Goal: Task Accomplishment & Management: Manage account settings

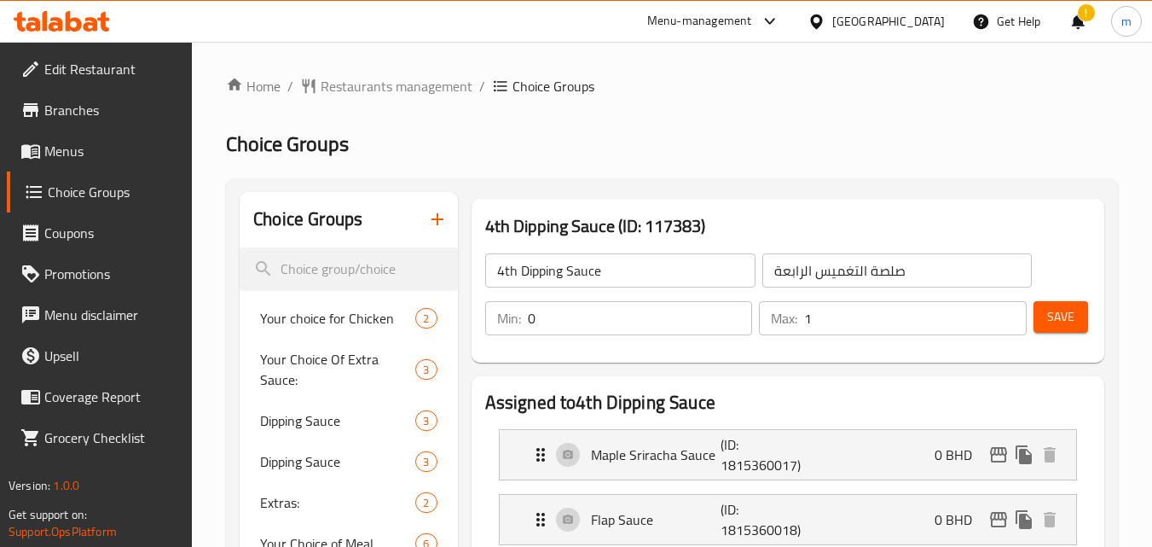
scroll to position [171, 0]
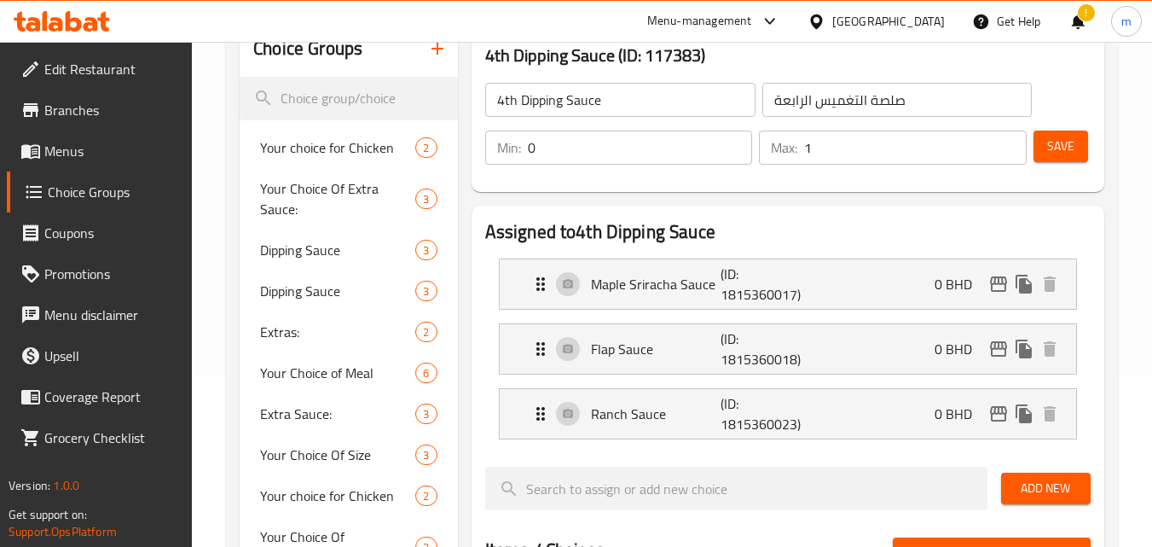
click at [97, 4] on div at bounding box center [62, 21] width 124 height 34
click at [43, 25] on icon at bounding box center [45, 21] width 5 height 20
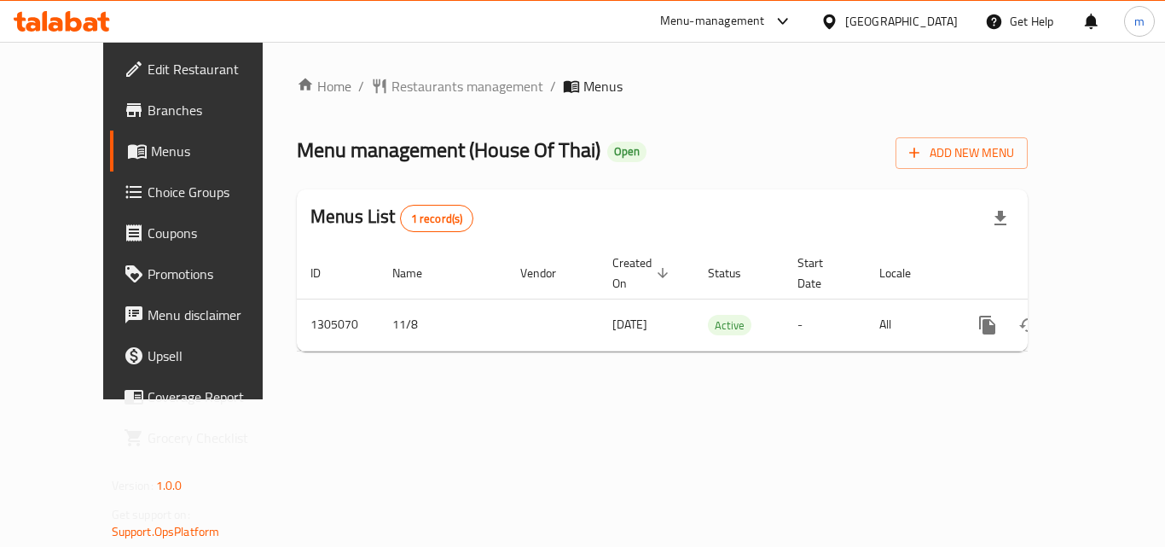
click at [39, 26] on icon at bounding box center [33, 24] width 15 height 15
click at [907, 25] on div "[GEOGRAPHIC_DATA]" at bounding box center [901, 21] width 113 height 19
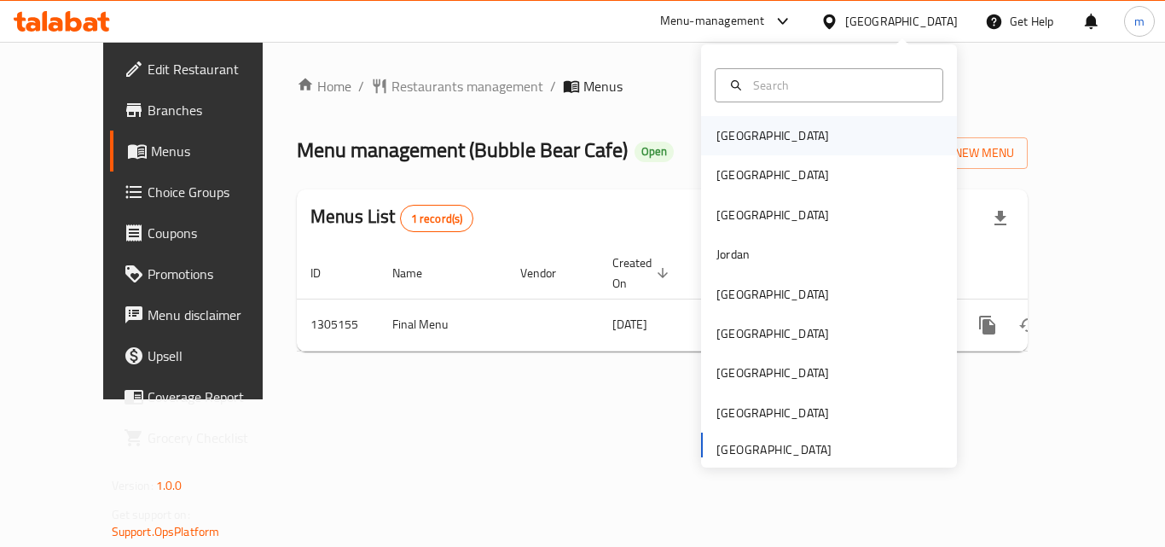
click at [765, 136] on div "Bahrain" at bounding box center [829, 135] width 256 height 39
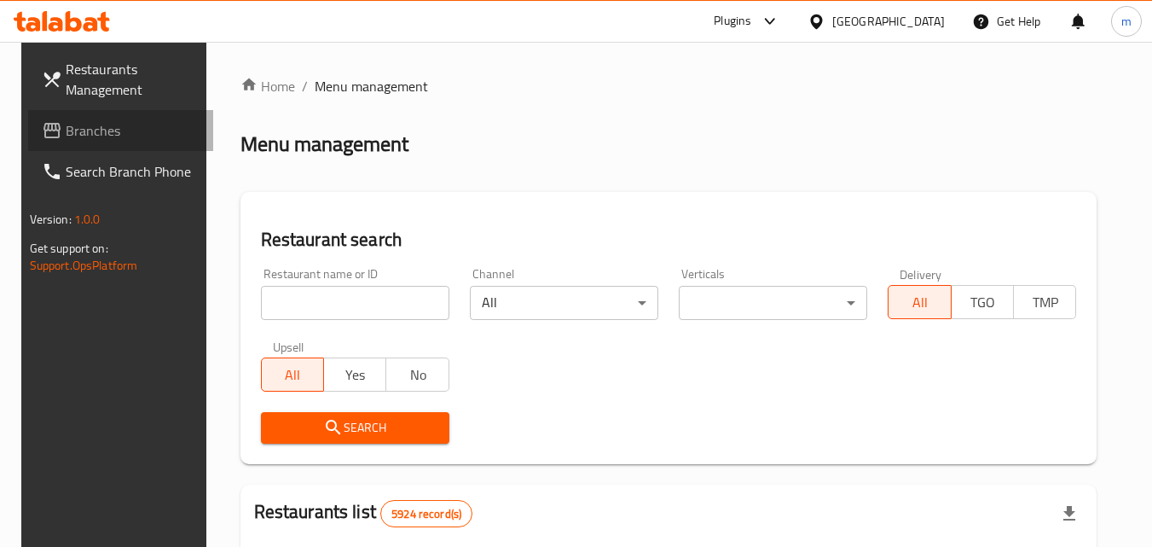
click at [73, 145] on link "Branches" at bounding box center [121, 130] width 186 height 41
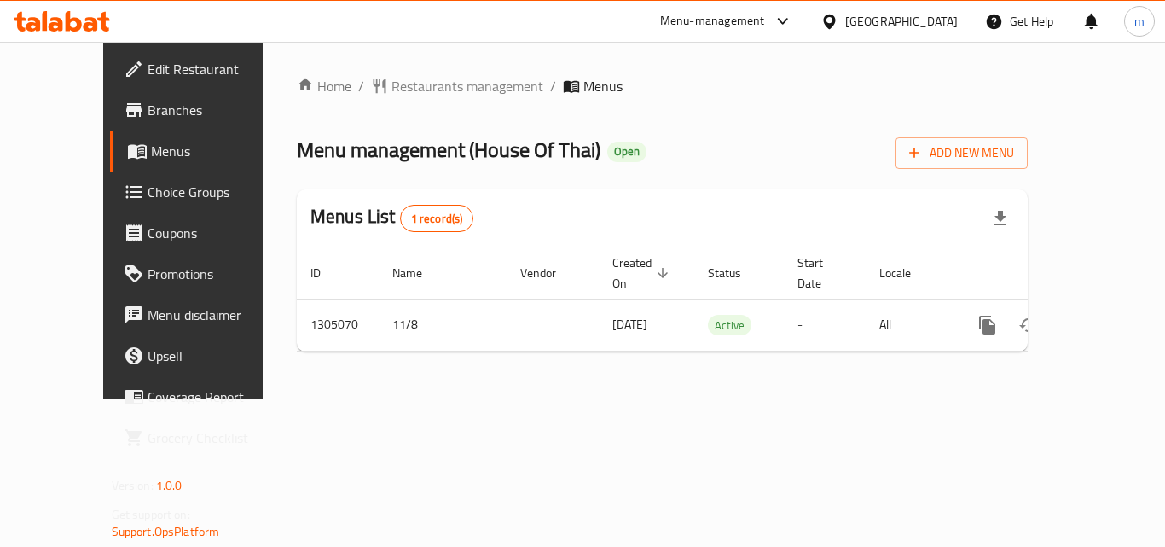
click at [148, 192] on span "Choice Groups" at bounding box center [216, 192] width 136 height 20
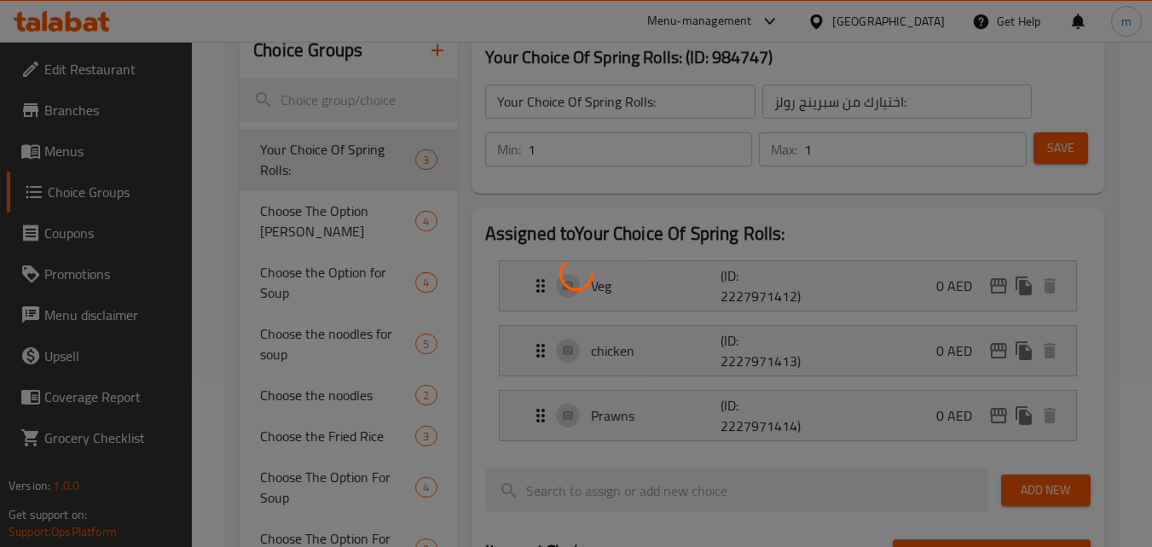
scroll to position [440, 0]
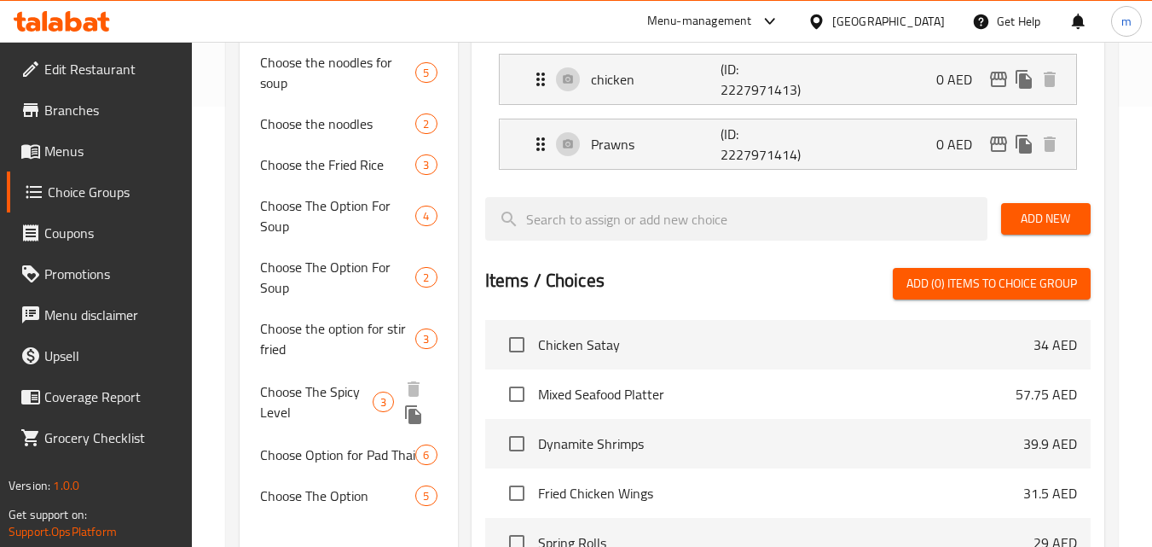
click at [325, 381] on span "Choose The Spicy Level" at bounding box center [316, 401] width 113 height 41
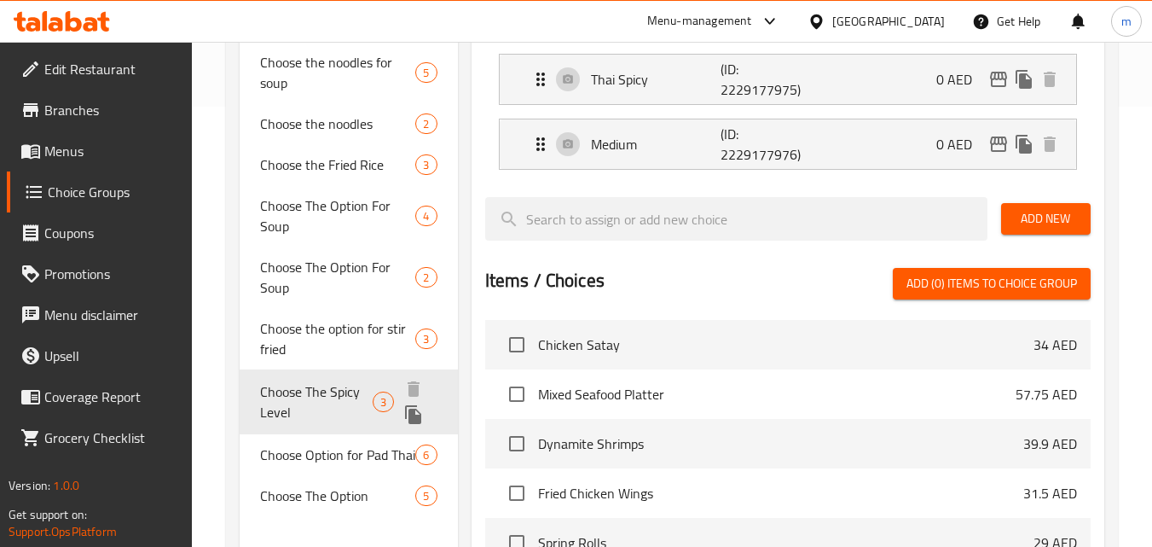
type input "Choose The Spicy Level"
type input "اختر مستوى سبايسي"
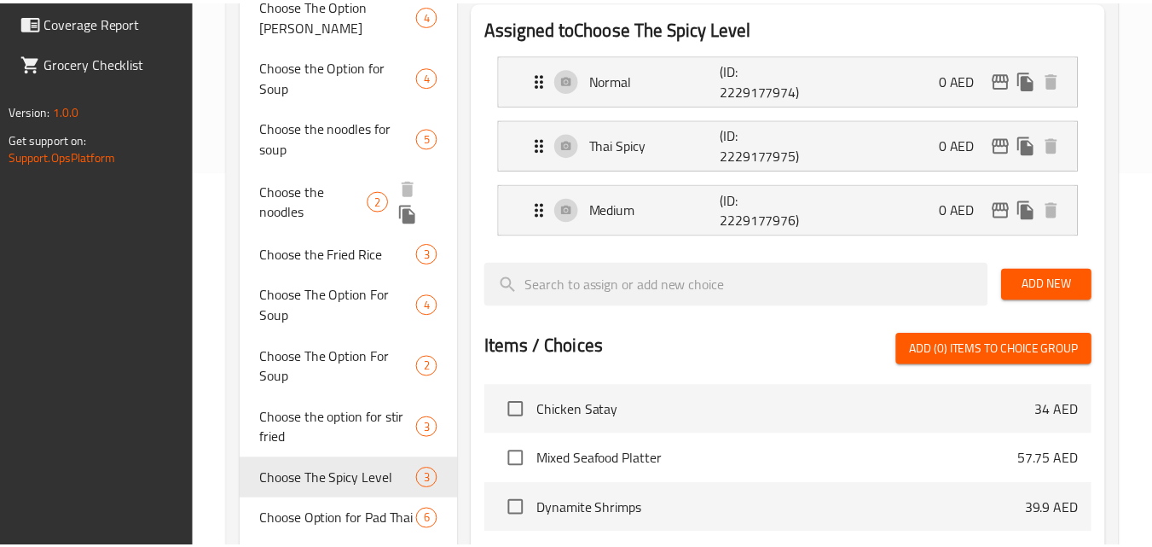
scroll to position [722, 0]
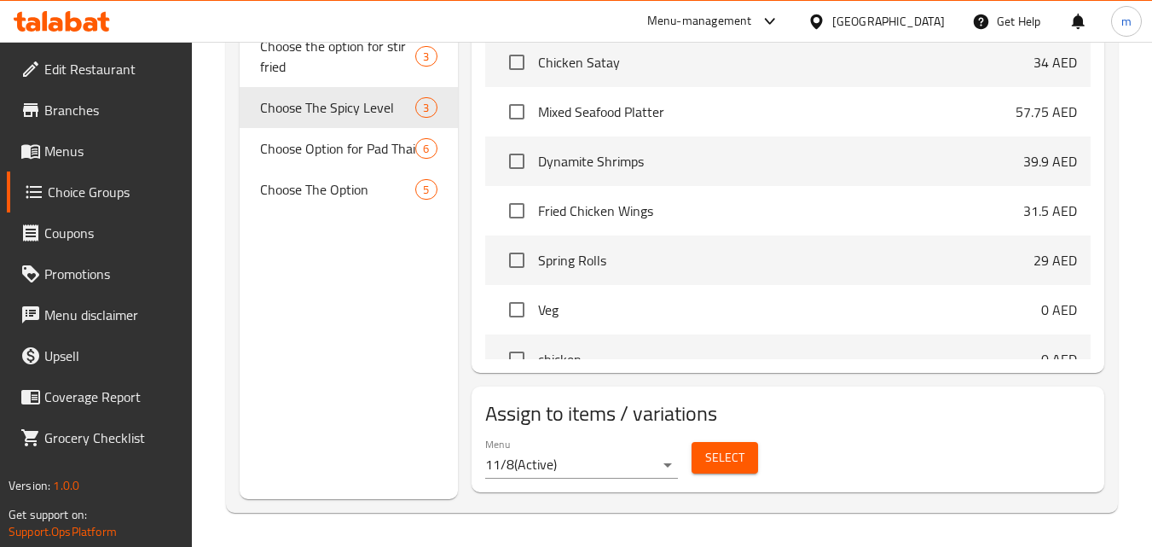
click at [931, 26] on div "[GEOGRAPHIC_DATA]" at bounding box center [889, 21] width 113 height 19
click at [76, 12] on icon at bounding box center [62, 21] width 96 height 20
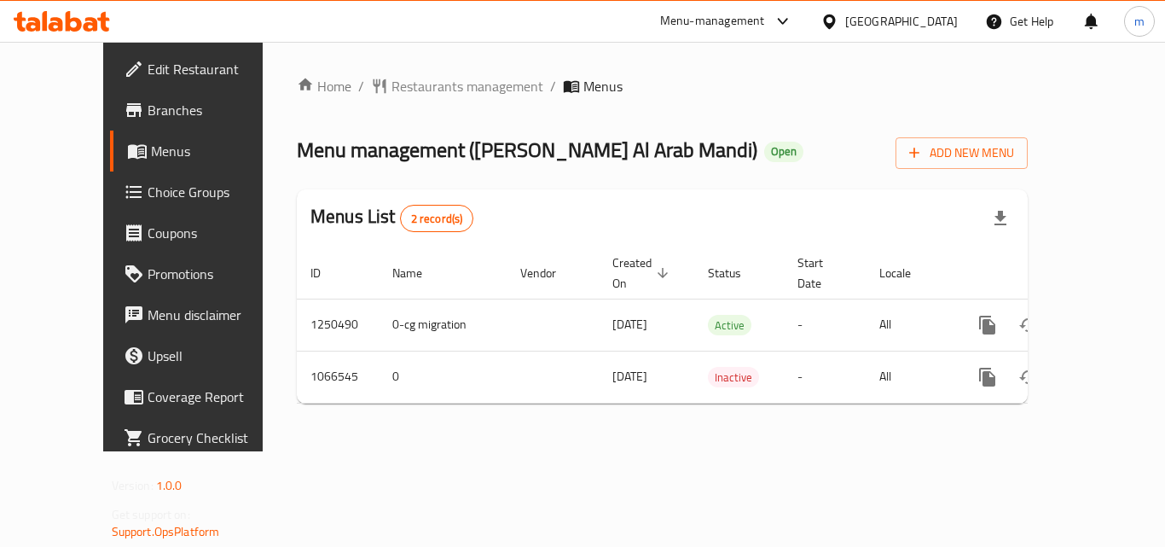
click at [148, 193] on span "Choice Groups" at bounding box center [216, 192] width 136 height 20
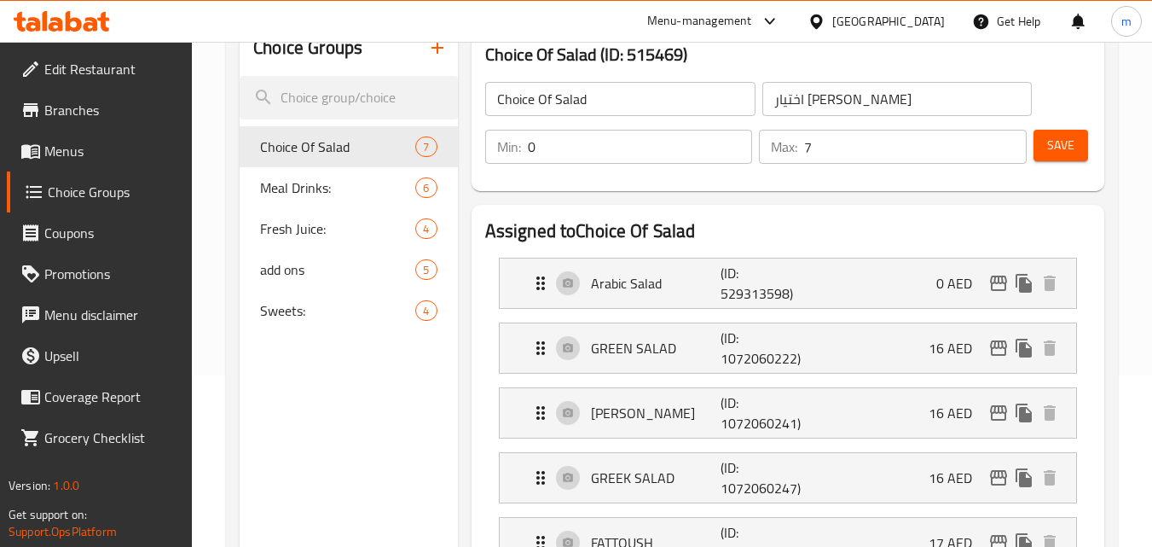
scroll to position [171, 0]
click at [301, 143] on span "Choice Of Salad" at bounding box center [312, 147] width 104 height 20
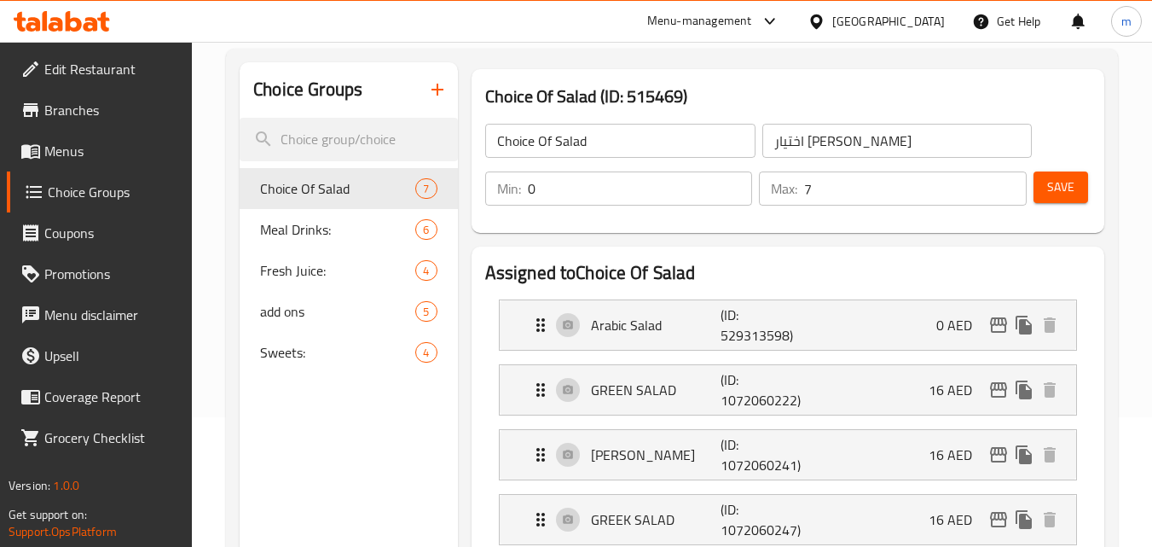
scroll to position [129, 0]
click at [316, 229] on span "Meal Drinks:" at bounding box center [312, 230] width 104 height 20
type input "Meal Drinks:"
type input "مشروبات الوجبات:"
type input "5"
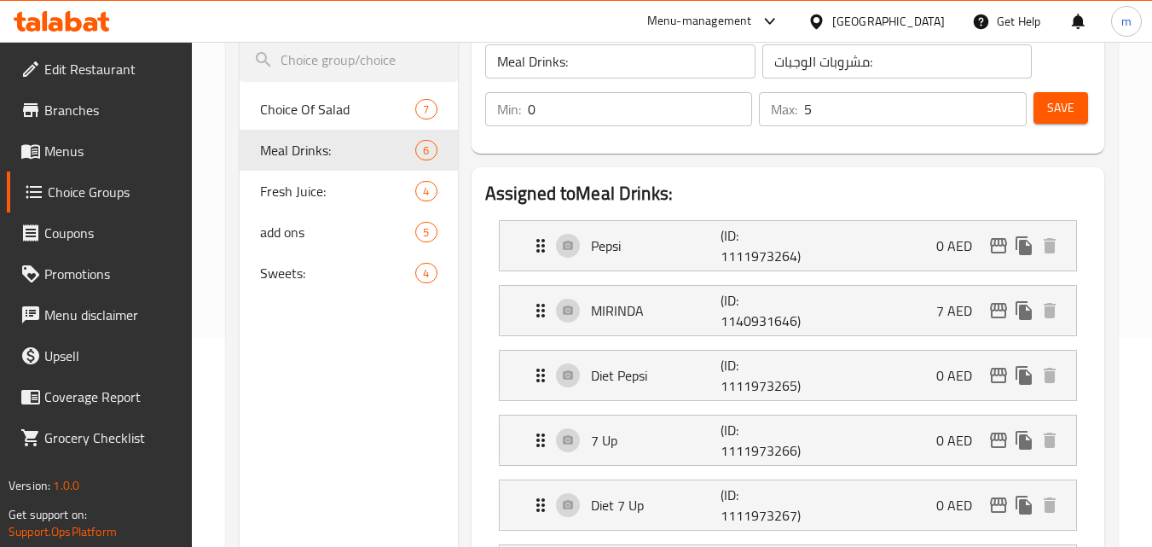
scroll to position [149, 0]
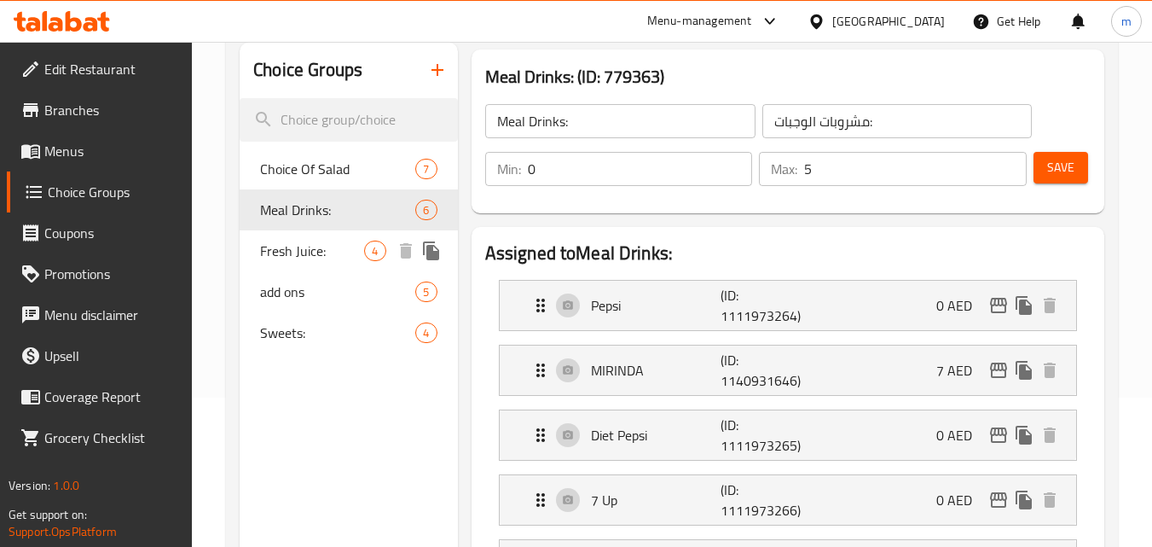
click at [296, 247] on span "Fresh Juice:" at bounding box center [312, 251] width 104 height 20
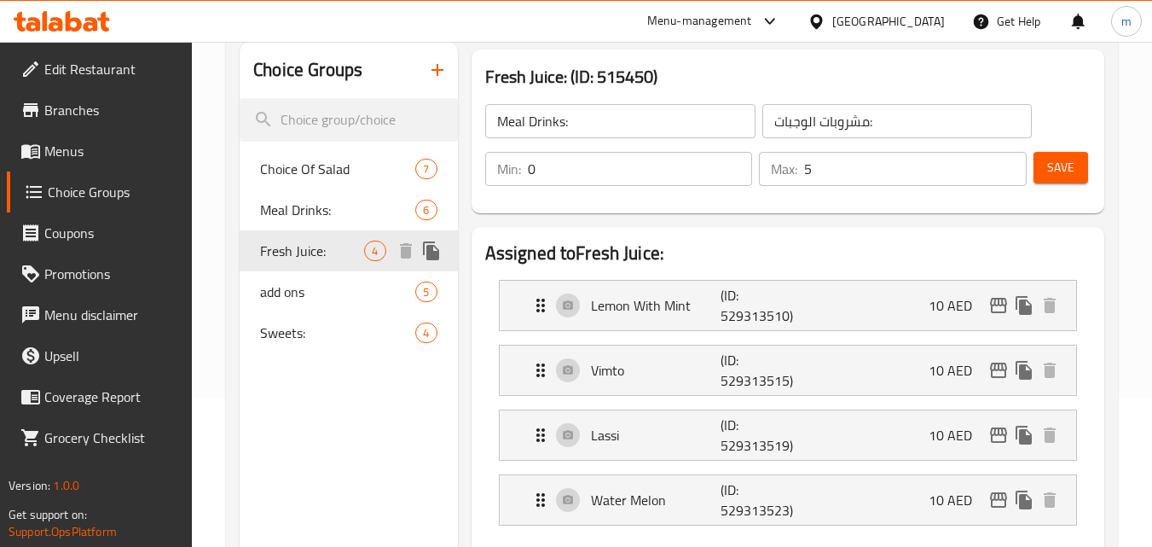
type input "Fresh Juice:"
type input "عصير فرش:"
type input "4"
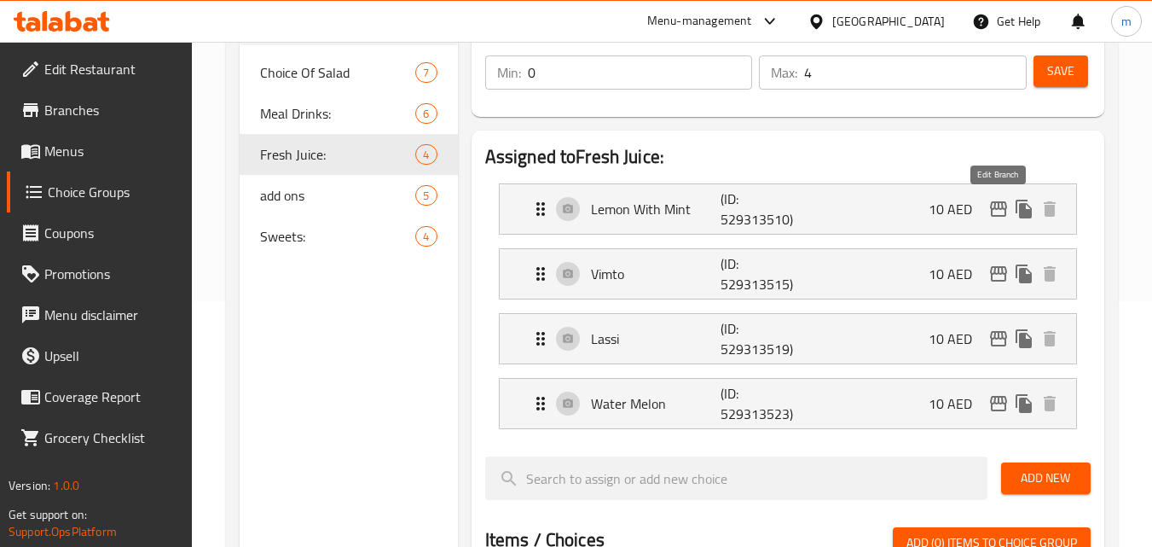
scroll to position [276, 0]
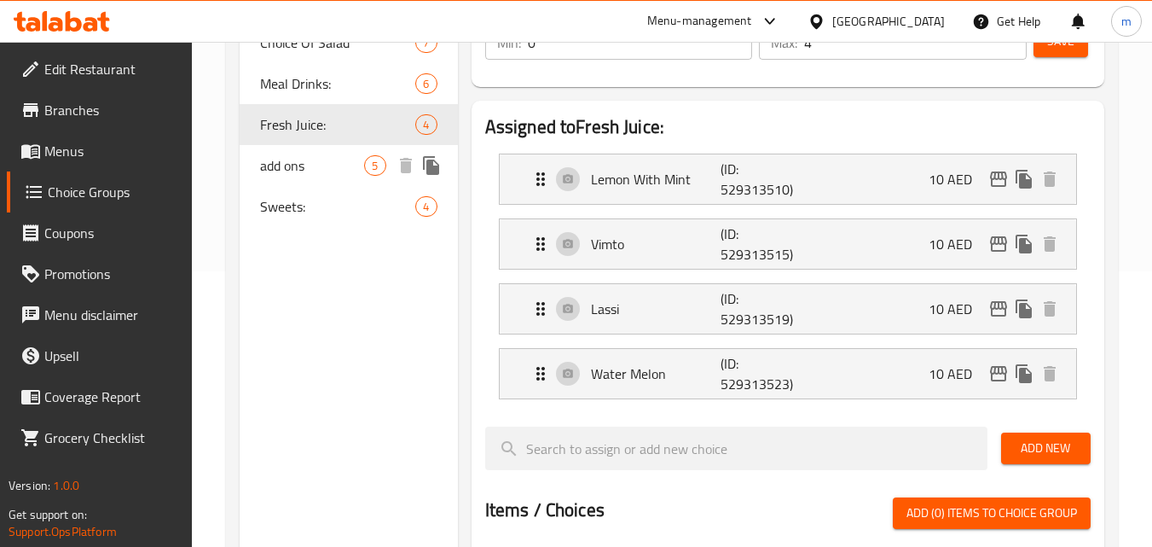
click at [275, 171] on span "add ons" at bounding box center [312, 165] width 104 height 20
type input "add ons"
type input "إضافات"
type input "5"
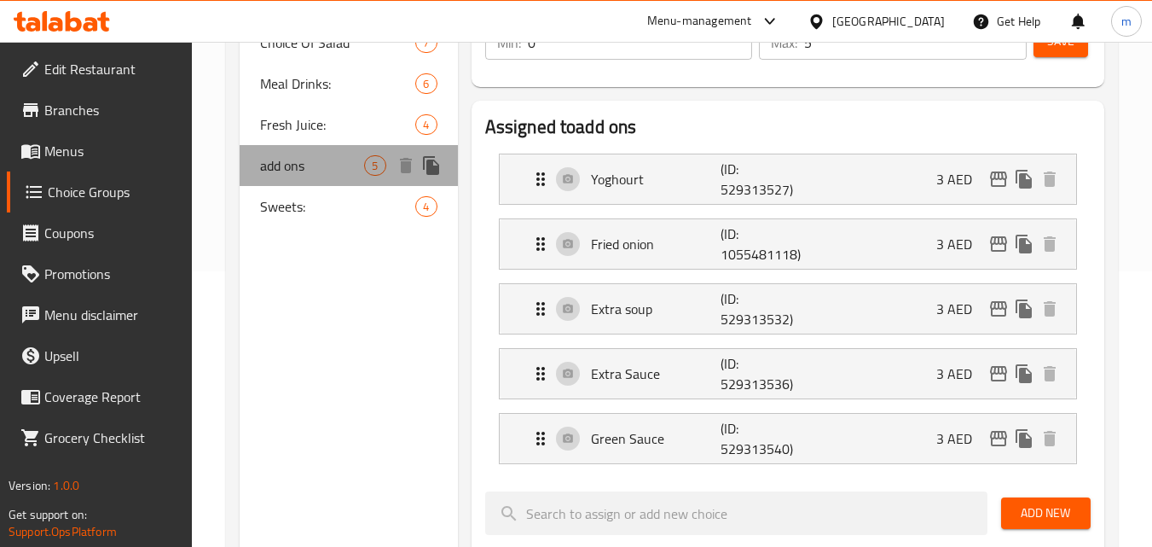
click at [280, 164] on span "add ons" at bounding box center [312, 165] width 104 height 20
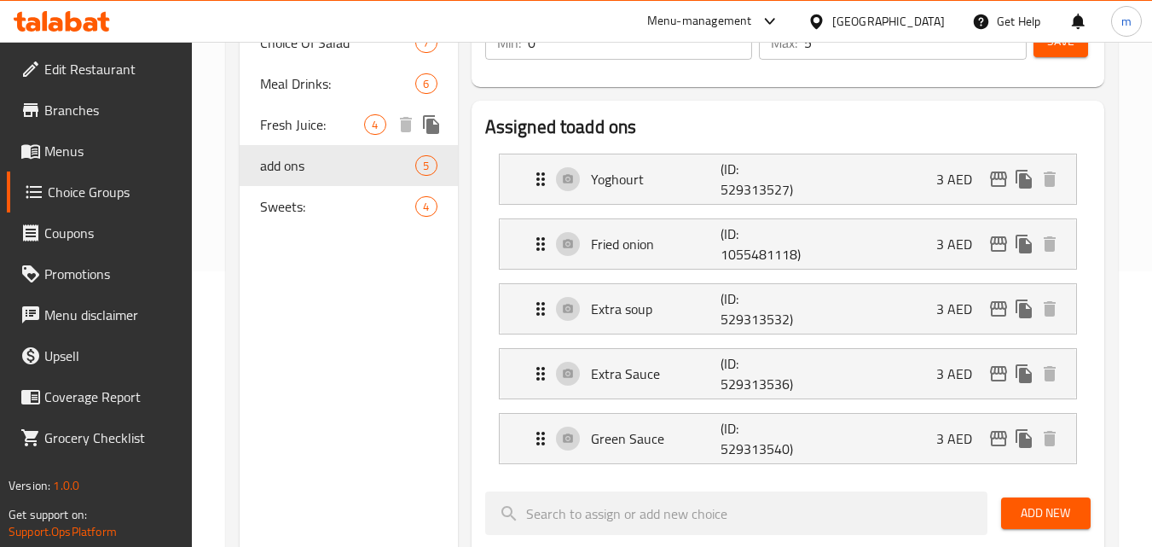
click at [301, 131] on span "Fresh Juice:" at bounding box center [312, 124] width 104 height 20
type input "Fresh Juice:"
type input "عصير فرش:"
type input "4"
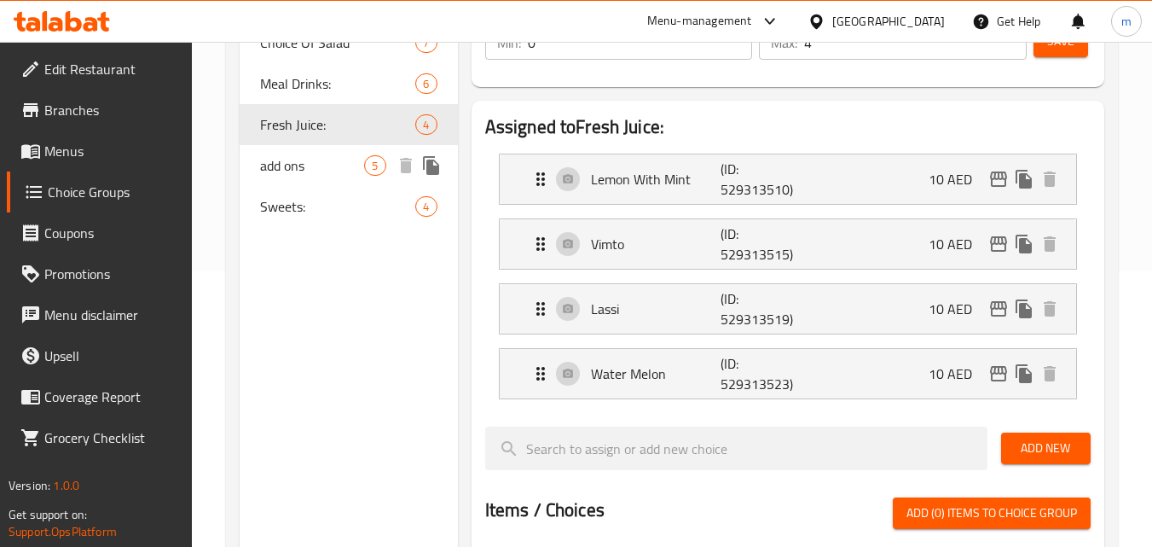
click at [299, 156] on span "add ons" at bounding box center [312, 165] width 104 height 20
type input "add ons"
type input "إضافات"
type input "5"
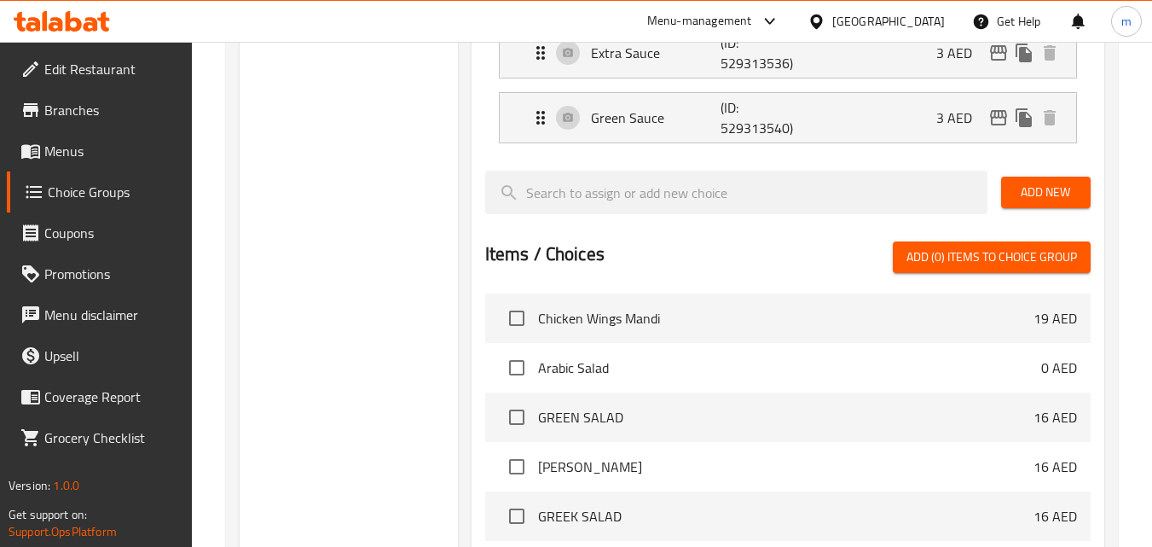
scroll to position [340, 0]
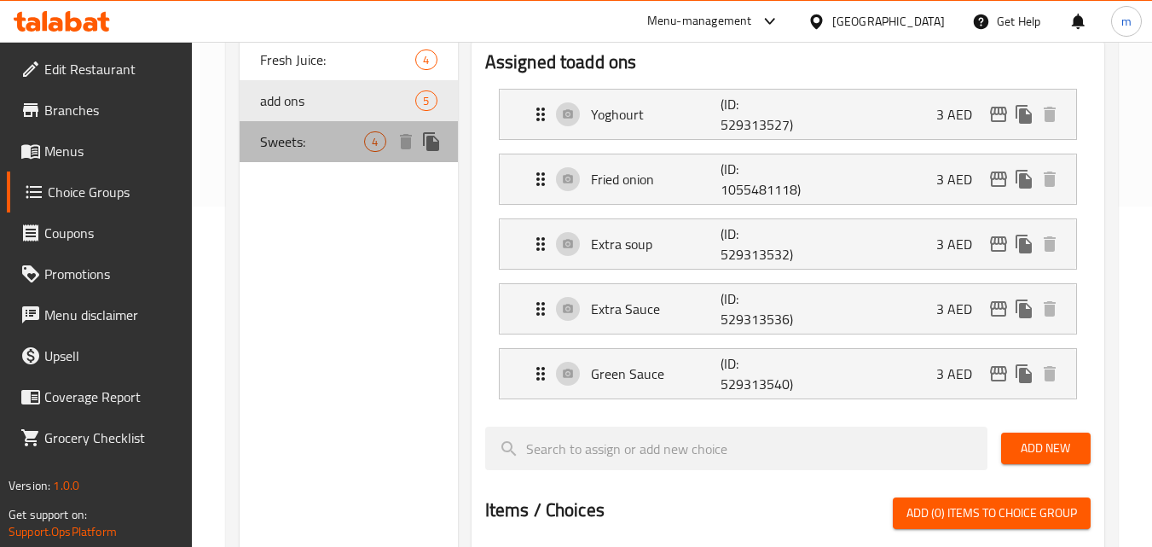
click at [281, 137] on span "Sweets:" at bounding box center [312, 141] width 104 height 20
type input "Sweets:"
type input "حلويات:"
type input "4"
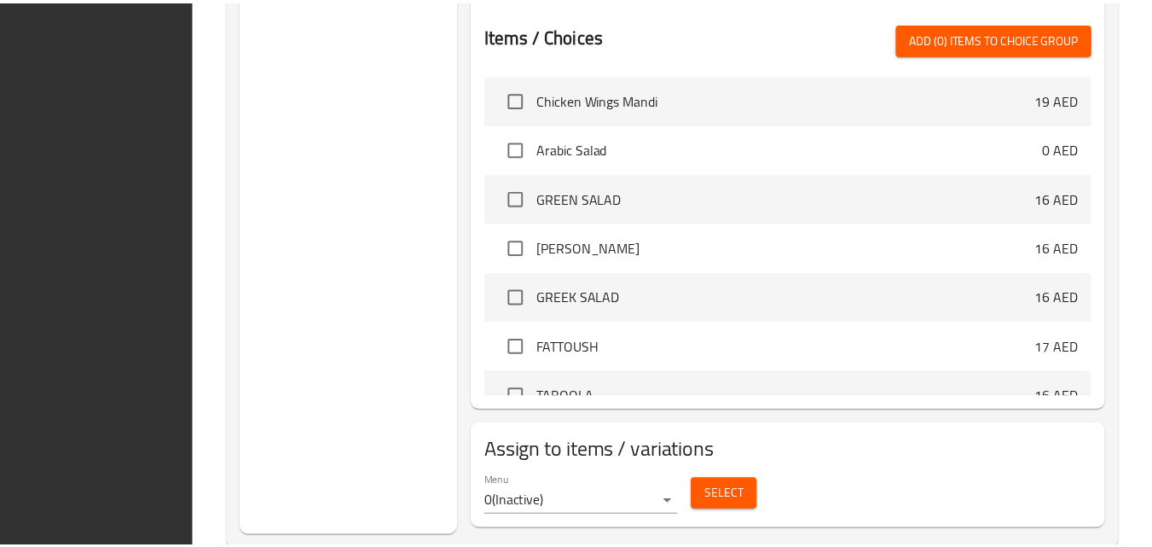
scroll to position [787, 0]
